Goal: Task Accomplishment & Management: Use online tool/utility

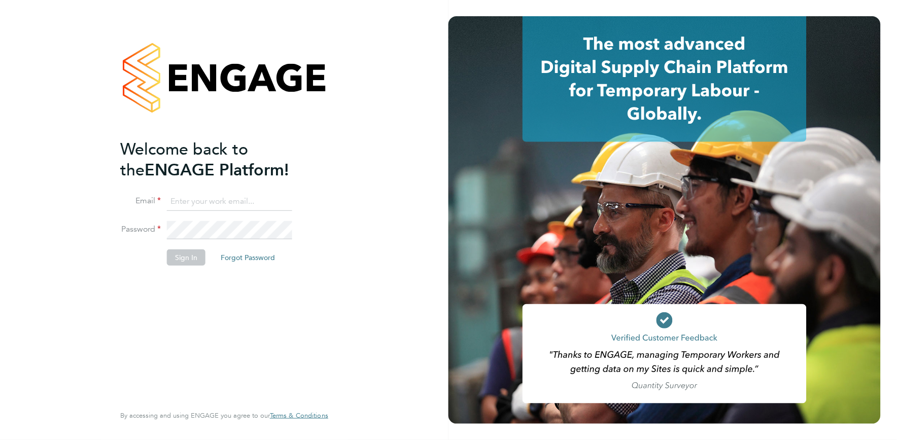
type input "[EMAIL_ADDRESS][DOMAIN_NAME]"
click at [194, 257] on button "Sign In" at bounding box center [186, 258] width 39 height 16
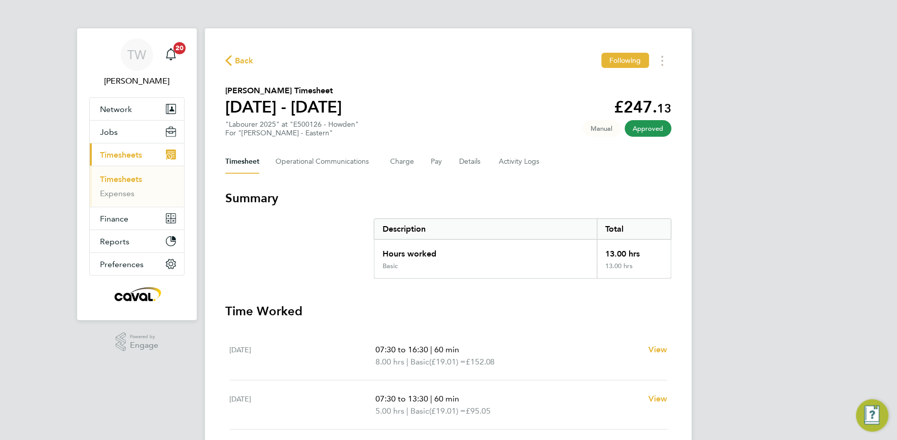
click at [129, 175] on link "Timesheets" at bounding box center [121, 180] width 42 height 10
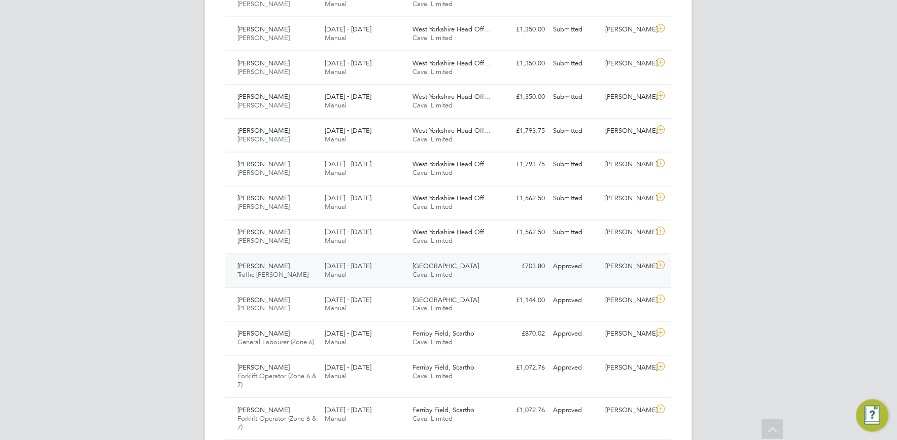
click at [283, 271] on div "Brendan Oliver Traffic Marshall 22 - 28 Sep 2025" at bounding box center [277, 271] width 88 height 25
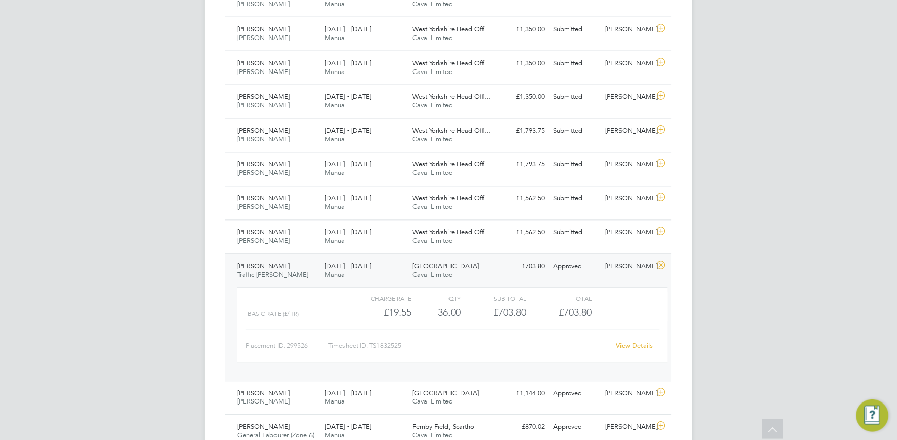
click at [635, 347] on link "View Details" at bounding box center [635, 346] width 37 height 9
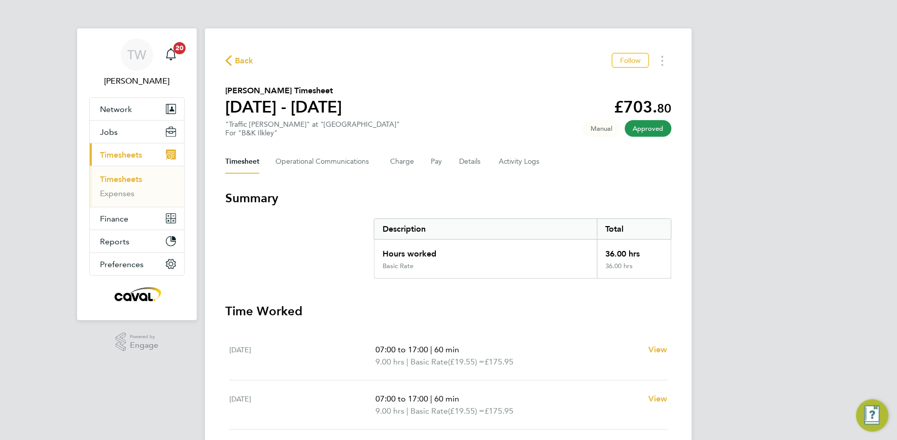
click at [233, 60] on span "Back" at bounding box center [239, 60] width 28 height 10
